Goal: Find specific page/section: Find specific page/section

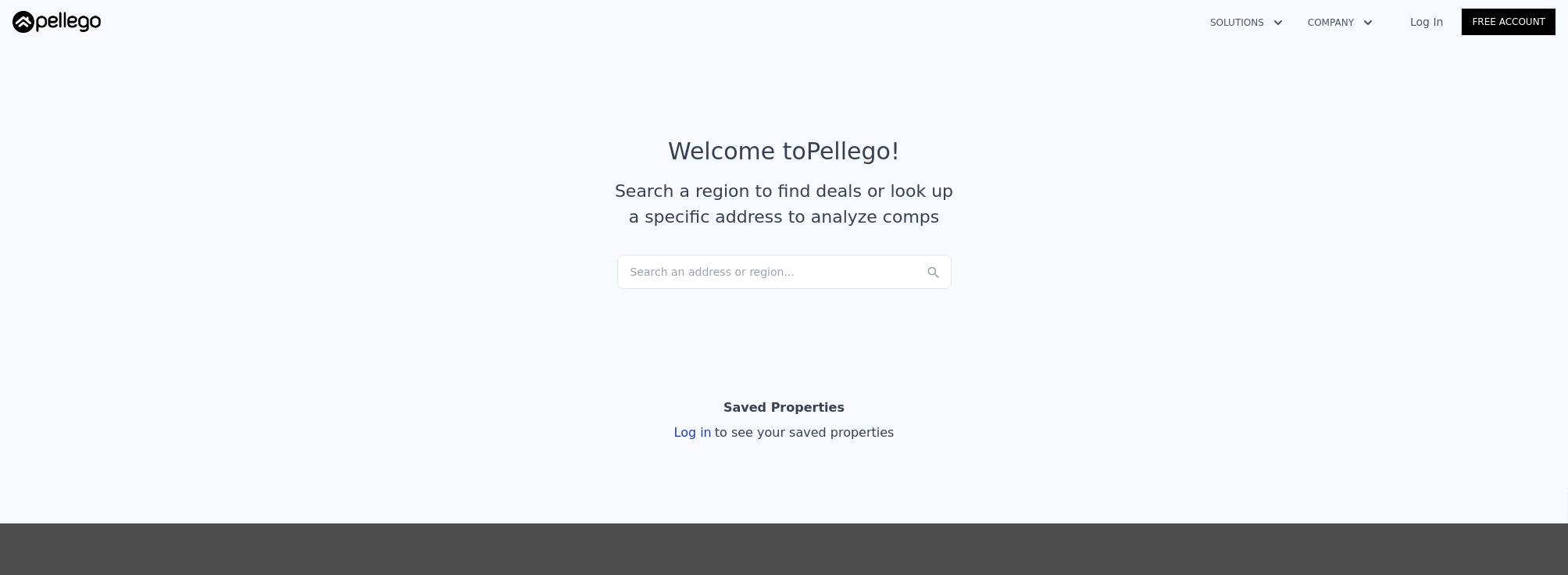
click at [1433, 21] on link "Log In" at bounding box center [1426, 21] width 70 height 16
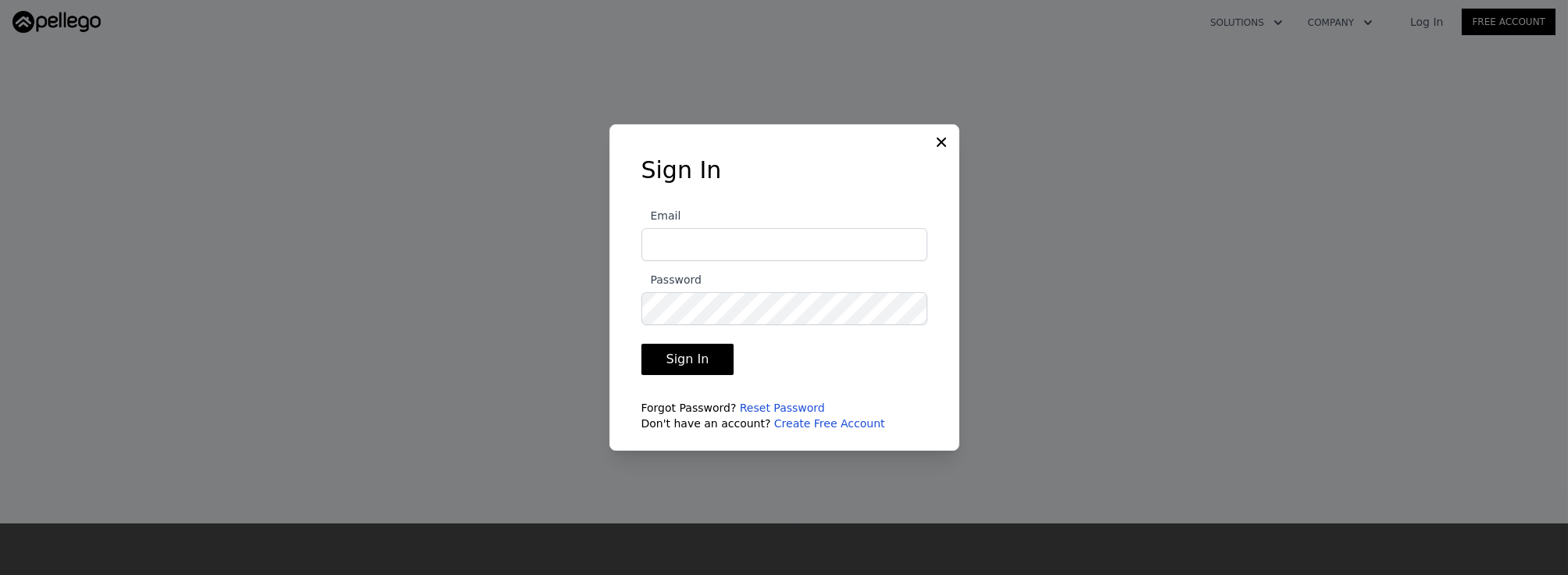
type input "[EMAIL_ADDRESS][DOMAIN_NAME]"
click at [719, 358] on button "Sign In" at bounding box center [688, 359] width 93 height 31
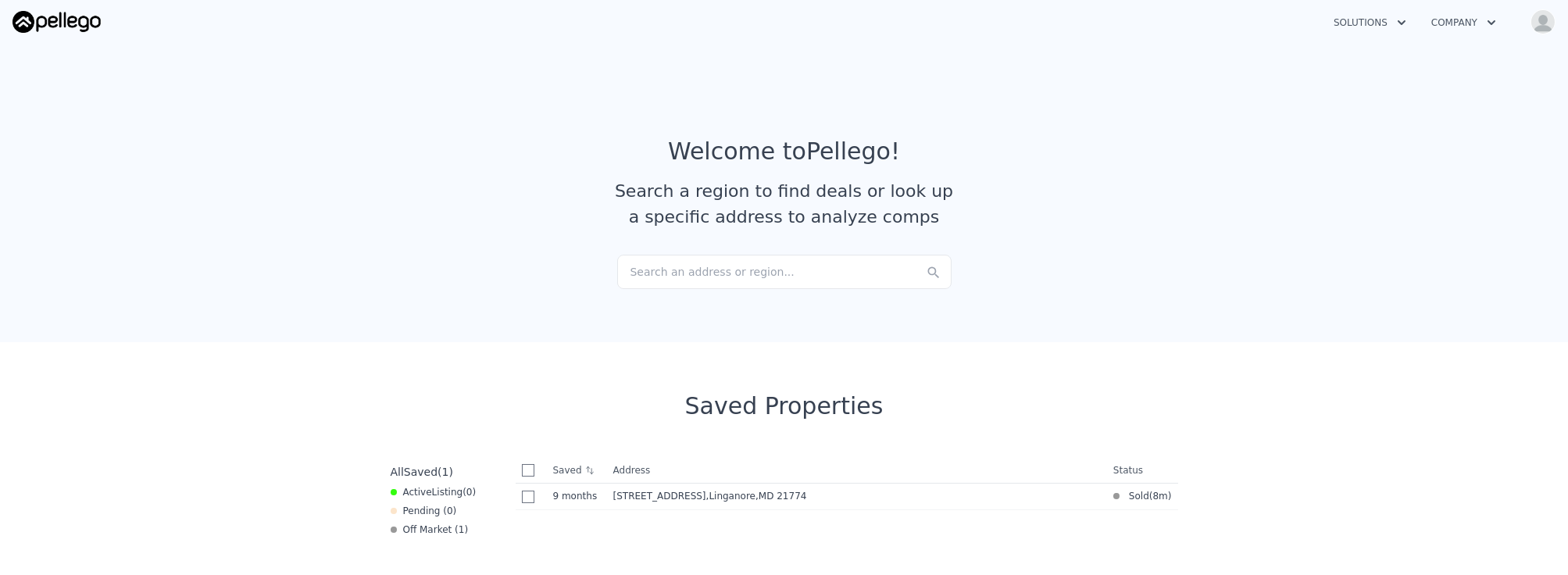
click at [797, 265] on div "Search an address or region..." at bounding box center [784, 272] width 335 height 34
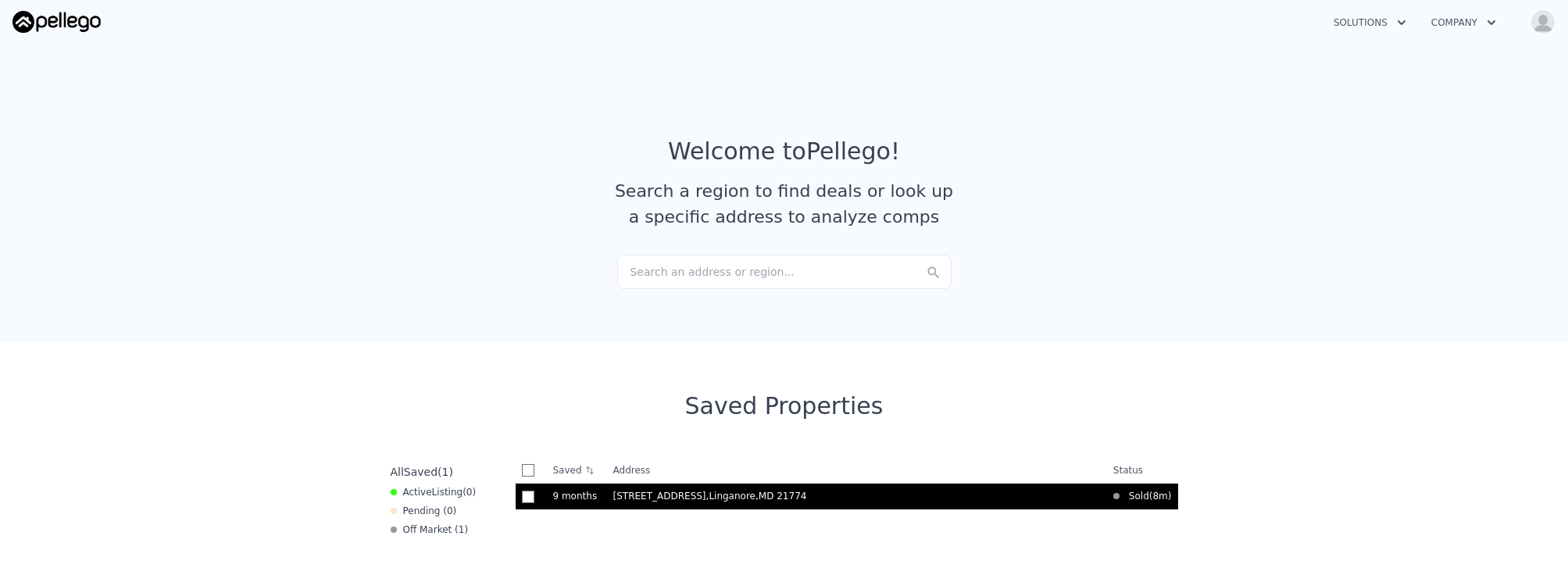
click at [707, 500] on span ", Linganore , MD 21774" at bounding box center [760, 496] width 107 height 11
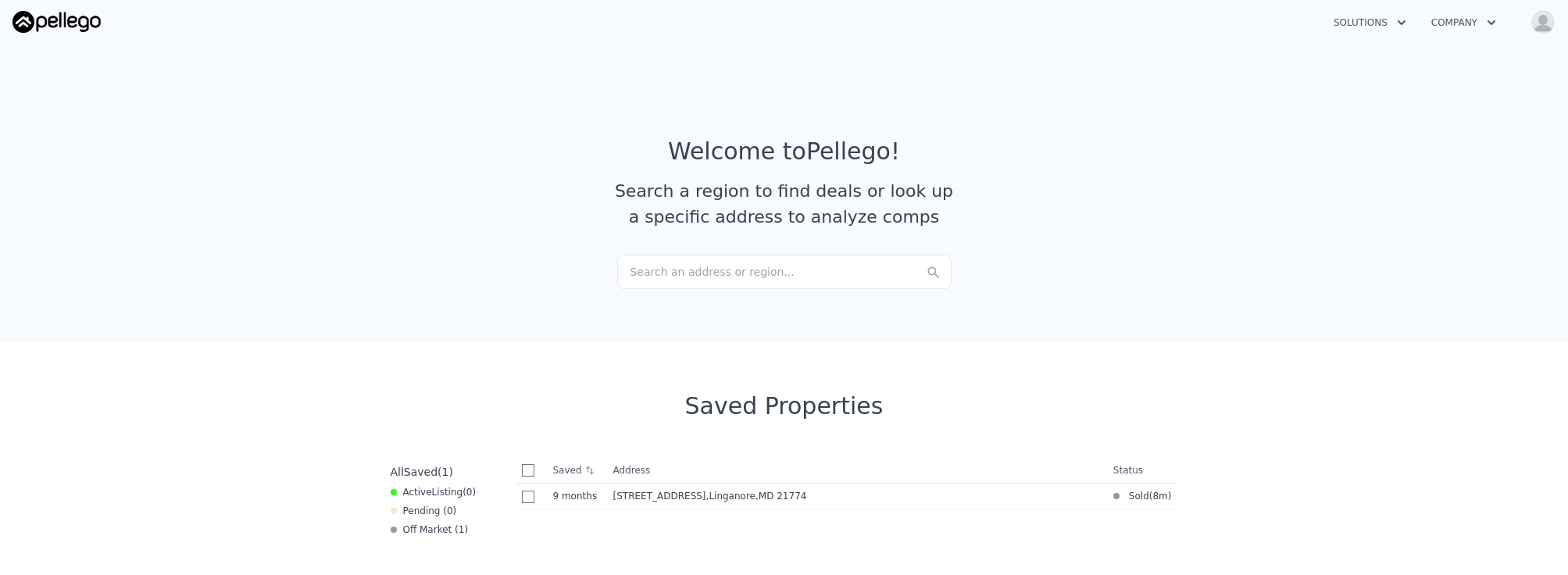
click at [674, 267] on div "Search an address or region..." at bounding box center [784, 272] width 335 height 34
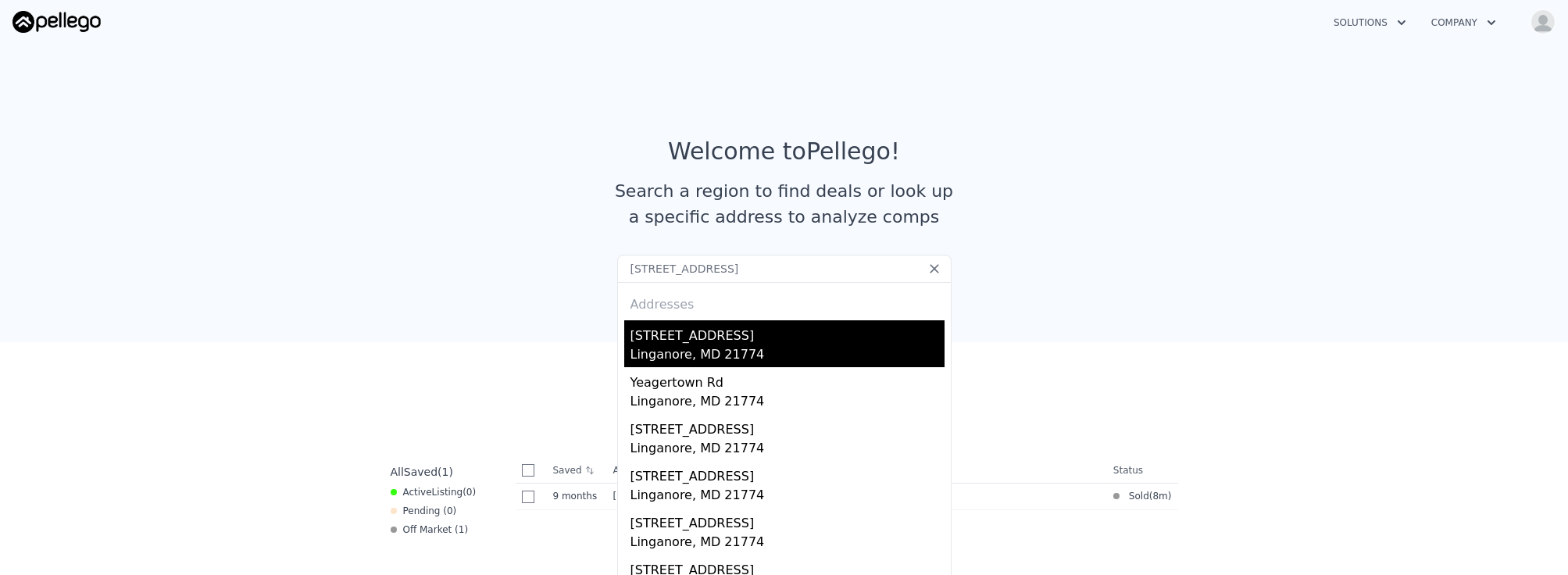
type input "[STREET_ADDRESS]"
click at [657, 344] on div "[STREET_ADDRESS]" at bounding box center [788, 333] width 314 height 25
